Goal: Task Accomplishment & Management: Complete application form

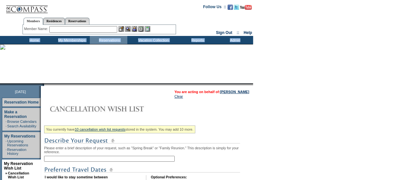
drag, startPoint x: 413, startPoint y: 41, endPoint x: 411, endPoint y: 61, distance: 20.0
click at [151, 157] on input "text" at bounding box center [109, 159] width 131 height 6
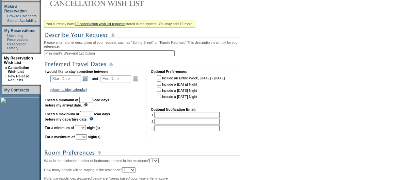
scroll to position [107, 0]
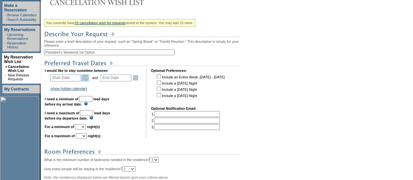
type input "President's Weekend 1st Option"
click at [88, 79] on link "Open the calendar popup." at bounding box center [85, 77] width 7 height 7
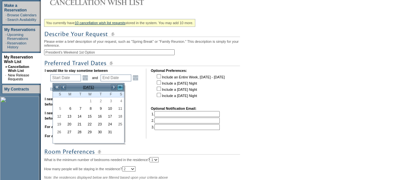
click at [120, 88] on link ">>" at bounding box center [120, 87] width 7 height 7
click at [65, 88] on link "<" at bounding box center [63, 87] width 7 height 7
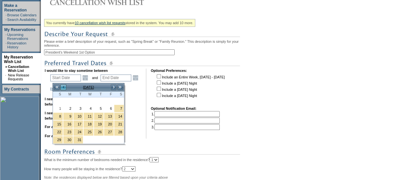
click at [65, 88] on link "<" at bounding box center [63, 87] width 7 height 7
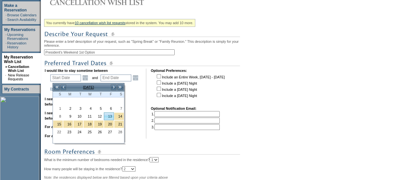
click at [108, 114] on link "13" at bounding box center [108, 116] width 9 height 7
type input "[DATE]"
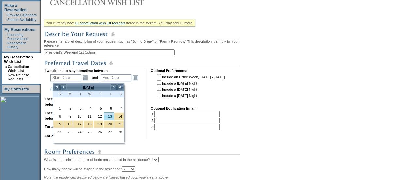
type input "135"
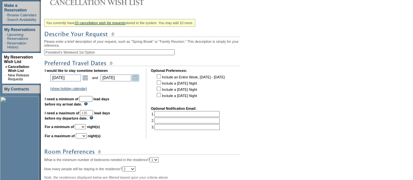
click at [139, 79] on link "Open the calendar popup." at bounding box center [135, 77] width 7 height 7
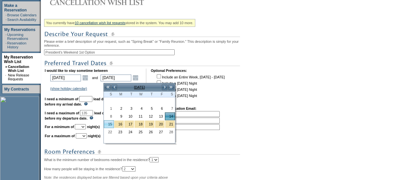
click at [107, 123] on link "15" at bounding box center [108, 124] width 9 height 7
type input "[DATE]"
type input "136"
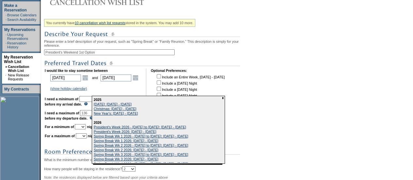
click at [91, 102] on input "text" at bounding box center [85, 99] width 13 height 6
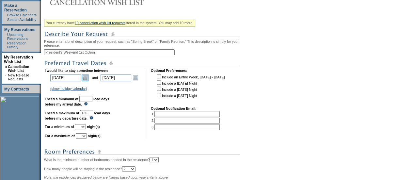
click at [87, 79] on link "Open the calendar popup." at bounding box center [85, 77] width 7 height 7
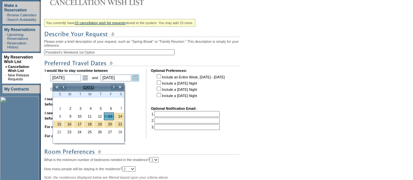
click at [139, 80] on link "Open the calendar popup." at bounding box center [135, 77] width 7 height 7
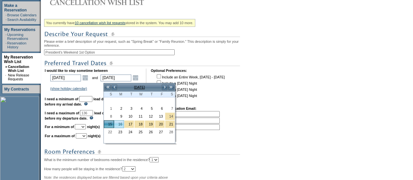
click at [120, 123] on link "16" at bounding box center [118, 124] width 9 height 7
type input "[DATE]"
type input "137"
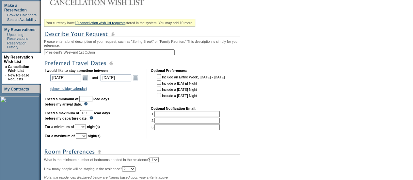
click at [92, 101] on input "text" at bounding box center [85, 99] width 13 height 6
type input "30"
click at [86, 129] on select "1 2 3 4 5 6 7 8 9 10 11 12 13 14" at bounding box center [80, 126] width 11 height 5
select select "2"
click at [83, 127] on select "1 2 3 4 5 6 7 8 9 10 11 12 13 14" at bounding box center [80, 126] width 11 height 5
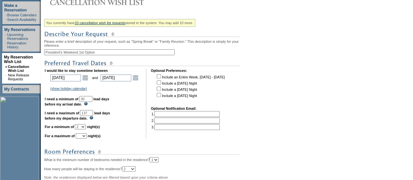
click at [87, 139] on select "1 2 3 4 5 6 7 8 9 10 11 12 13 14" at bounding box center [81, 135] width 11 height 5
select select "3"
click at [84, 137] on select "1 2 3 4 5 6 7 8 9 10 11 12 13 14" at bounding box center [81, 135] width 11 height 5
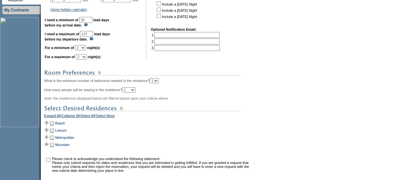
scroll to position [252, 0]
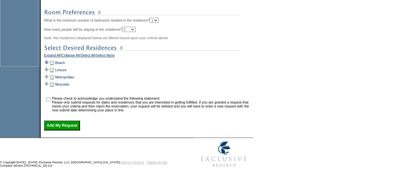
click at [48, 60] on td at bounding box center [46, 62] width 5 height 7
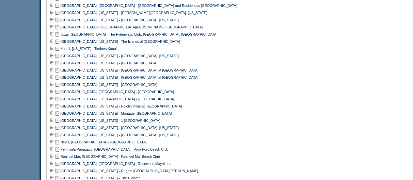
scroll to position [328, 0]
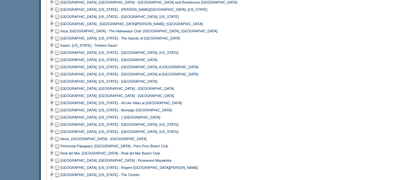
click at [59, 141] on td at bounding box center [57, 138] width 5 height 7
click at [59, 163] on td at bounding box center [57, 160] width 5 height 7
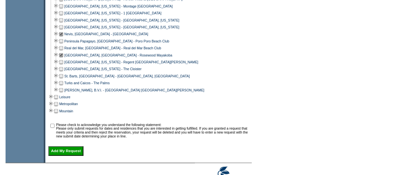
scroll to position [433, 0]
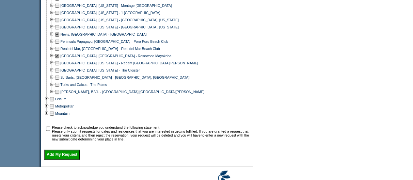
click at [48, 131] on input "checkbox" at bounding box center [48, 128] width 4 height 4
checkbox input "true"
click at [58, 159] on input "Add My Request" at bounding box center [62, 155] width 36 height 10
